Goal: Information Seeking & Learning: Learn about a topic

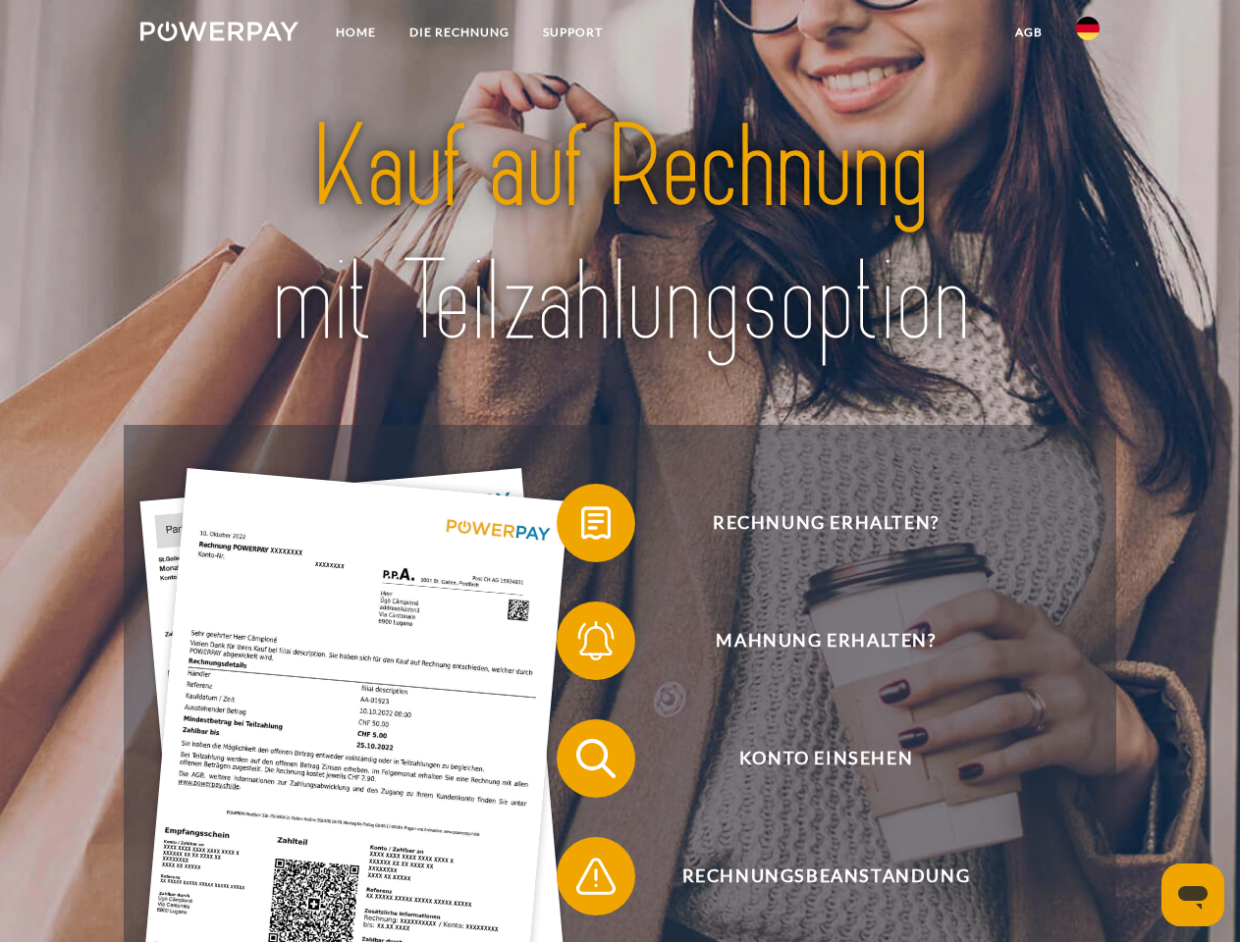
click at [219, 34] on img at bounding box center [219, 32] width 158 height 20
click at [1088, 34] on img at bounding box center [1088, 29] width 24 height 24
click at [1028, 32] on link "agb" at bounding box center [1028, 32] width 61 height 35
click at [581, 527] on span at bounding box center [566, 523] width 98 height 98
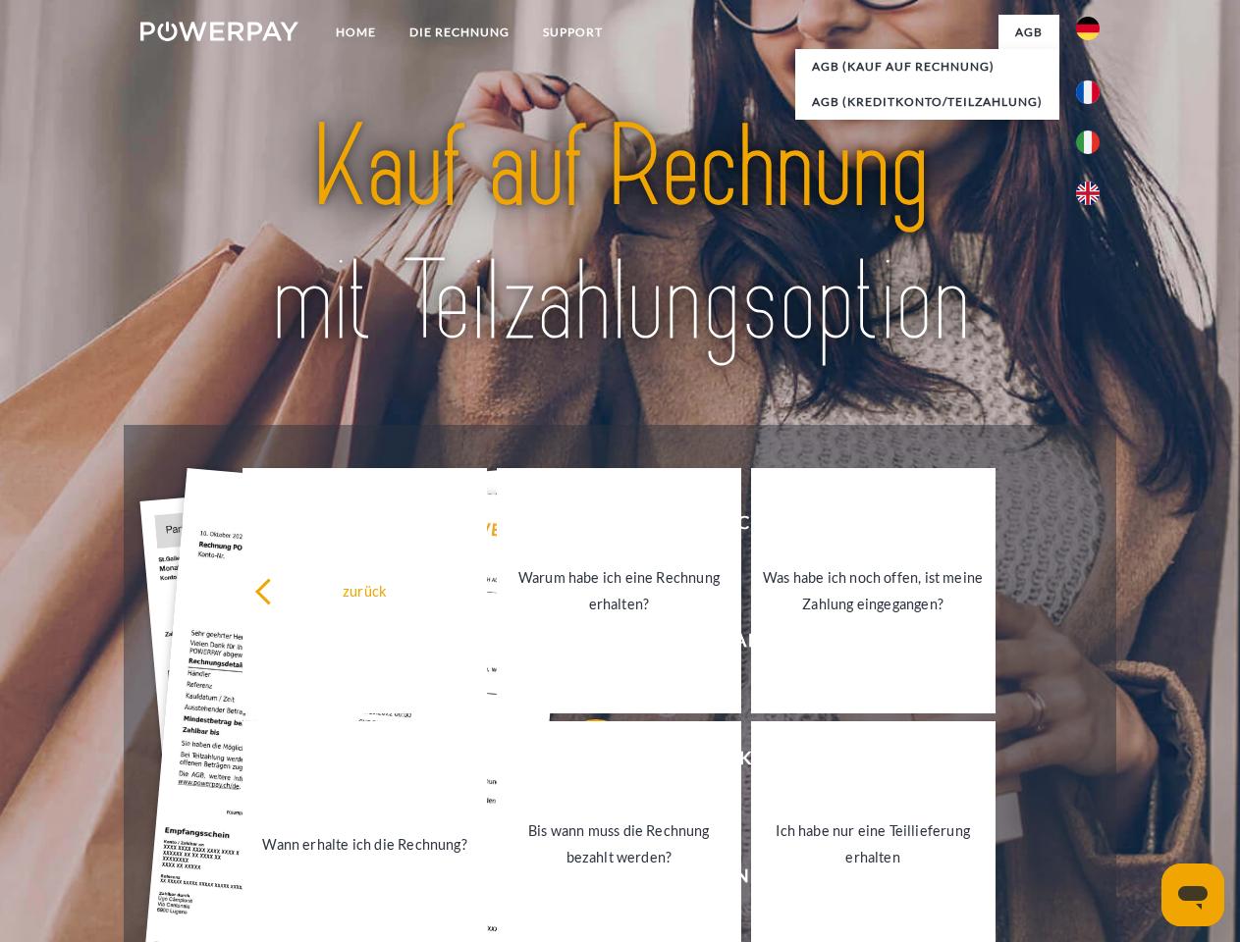
click at [581, 763] on link "Bis wann muss die Rechnung bezahlt werden?" at bounding box center [619, 844] width 244 height 245
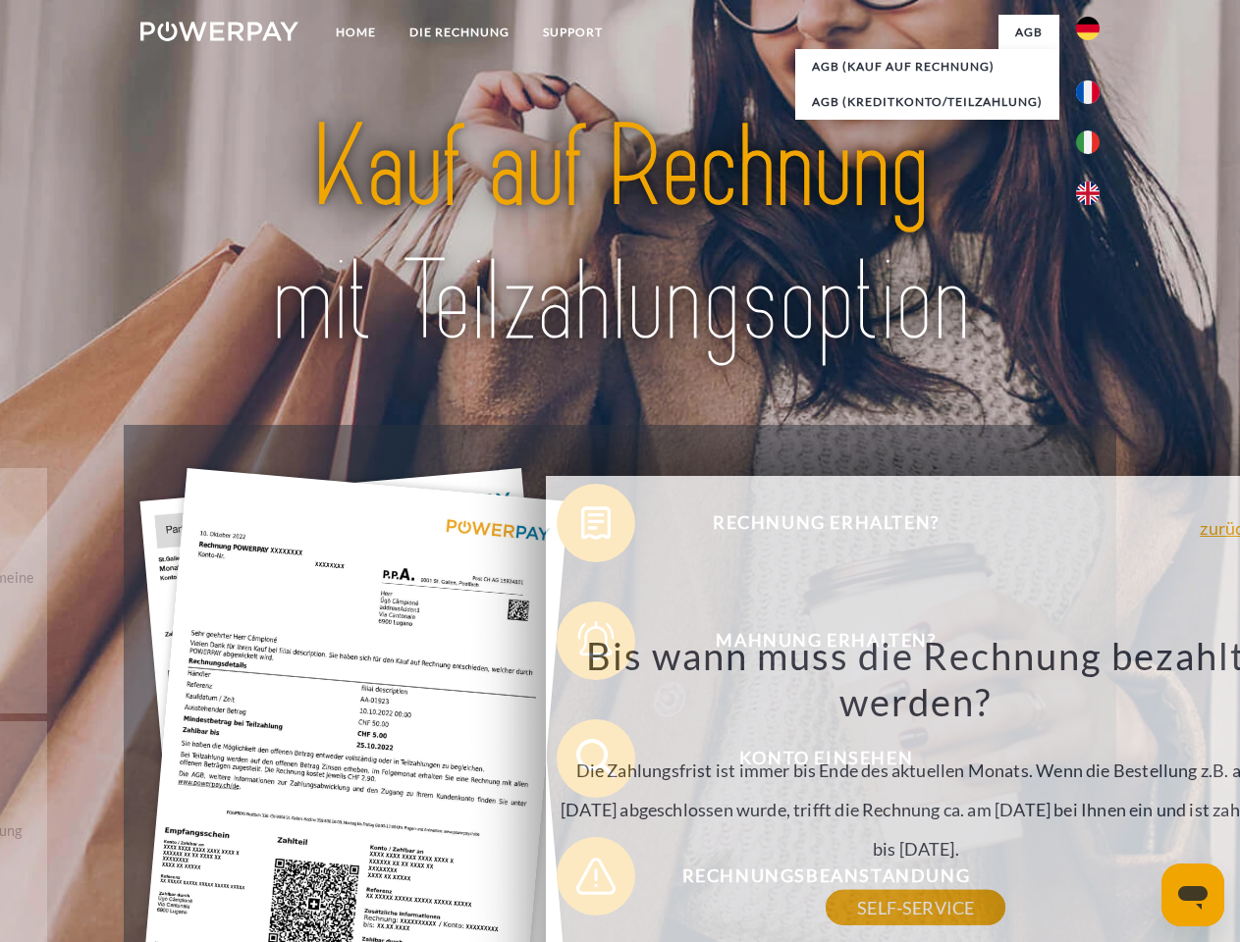
click at [581, 881] on div "Bis wann muss die Rechnung bezahlt werden? Die Zahlungsfrist ist immer bis Ende…" at bounding box center [916, 770] width 717 height 276
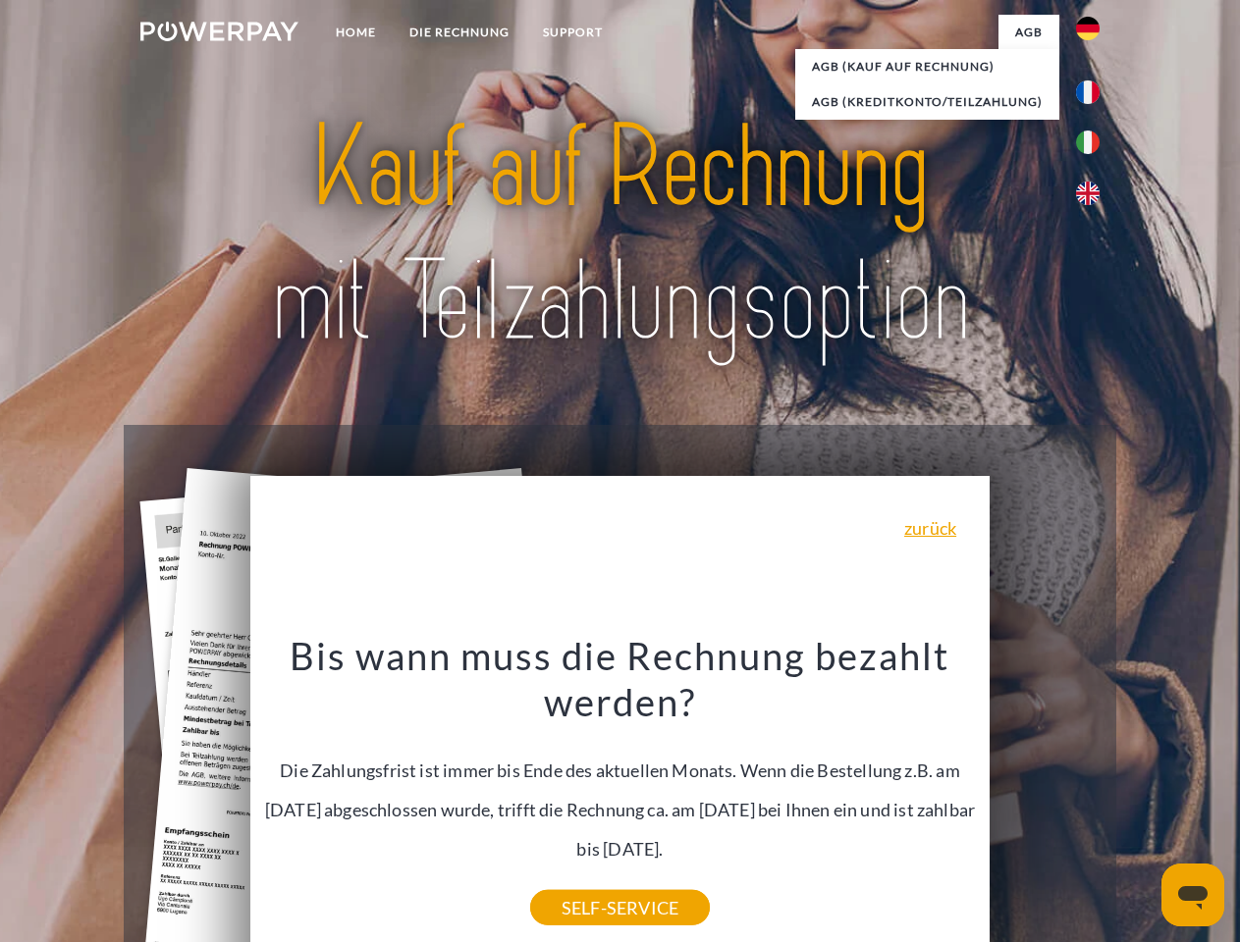
click at [1193, 895] on icon "Messaging-Fenster öffnen" at bounding box center [1192, 898] width 29 height 24
